Goal: Transaction & Acquisition: Download file/media

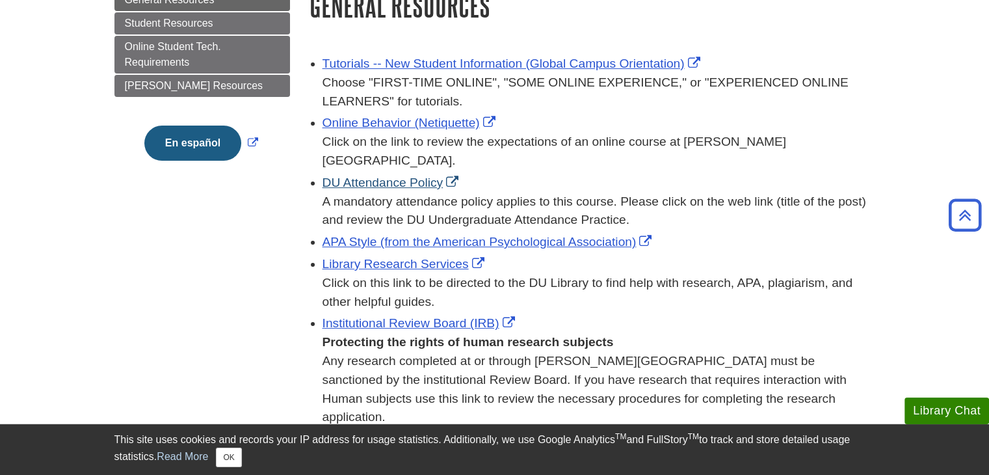
scroll to position [163, 0]
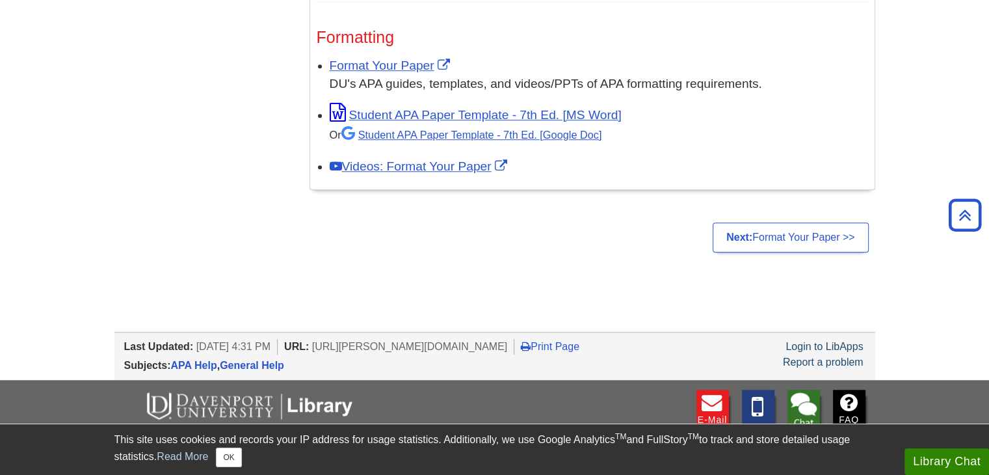
scroll to position [1031, 0]
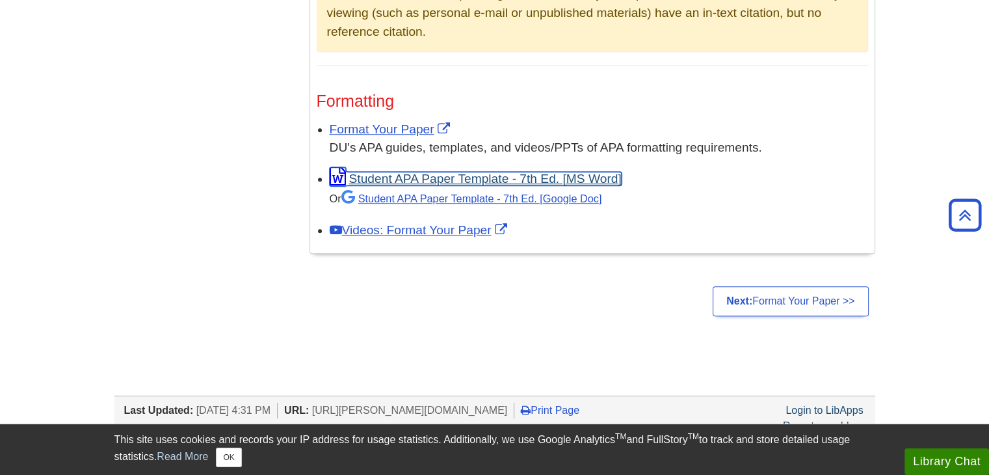
click at [445, 172] on link "Student APA Paper Template - 7th Ed. [MS Word]" at bounding box center [476, 179] width 292 height 14
